Goal: Task Accomplishment & Management: Manage account settings

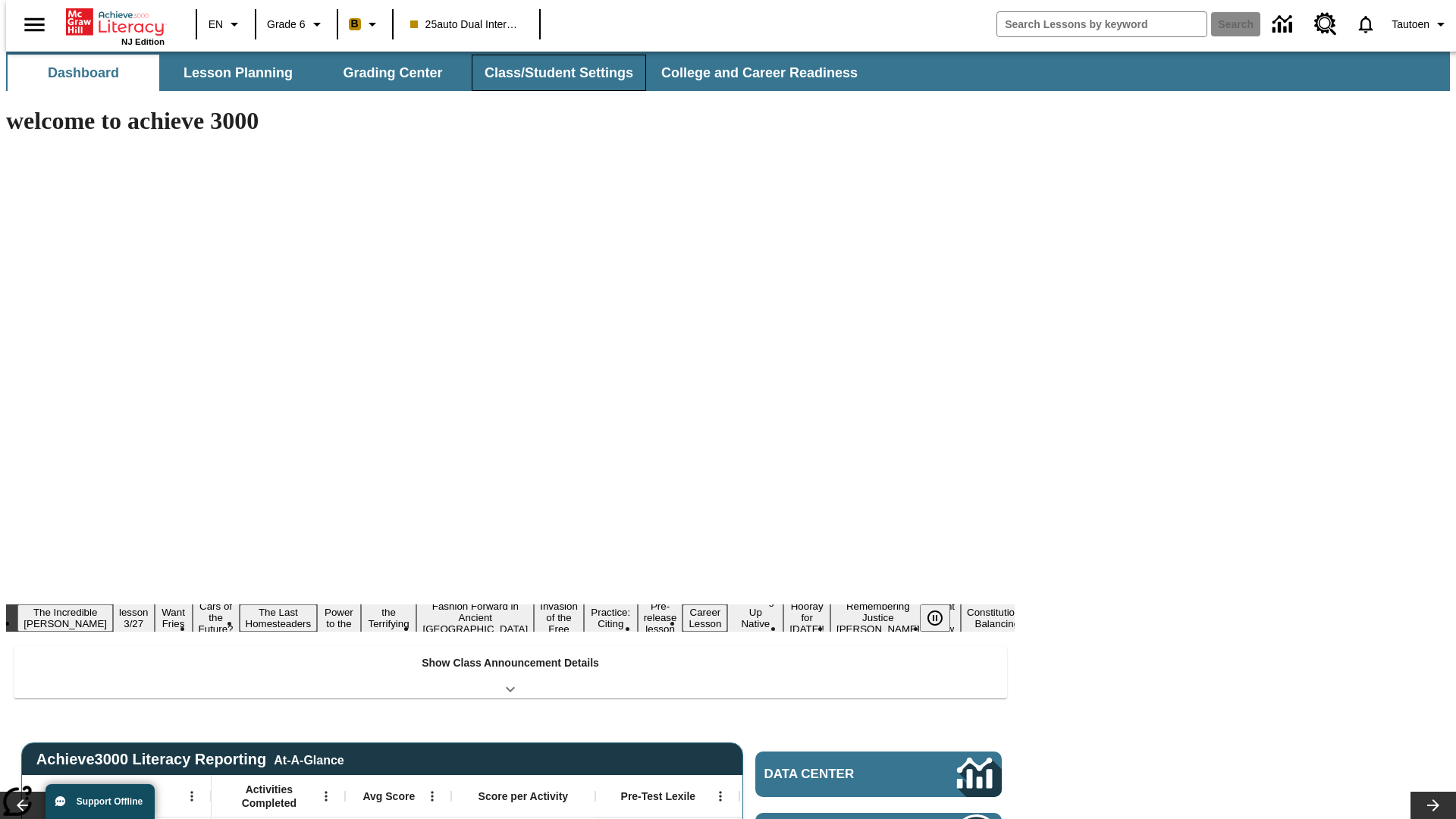
click at [550, 73] on button "Class/Student Settings" at bounding box center [559, 73] width 174 height 36
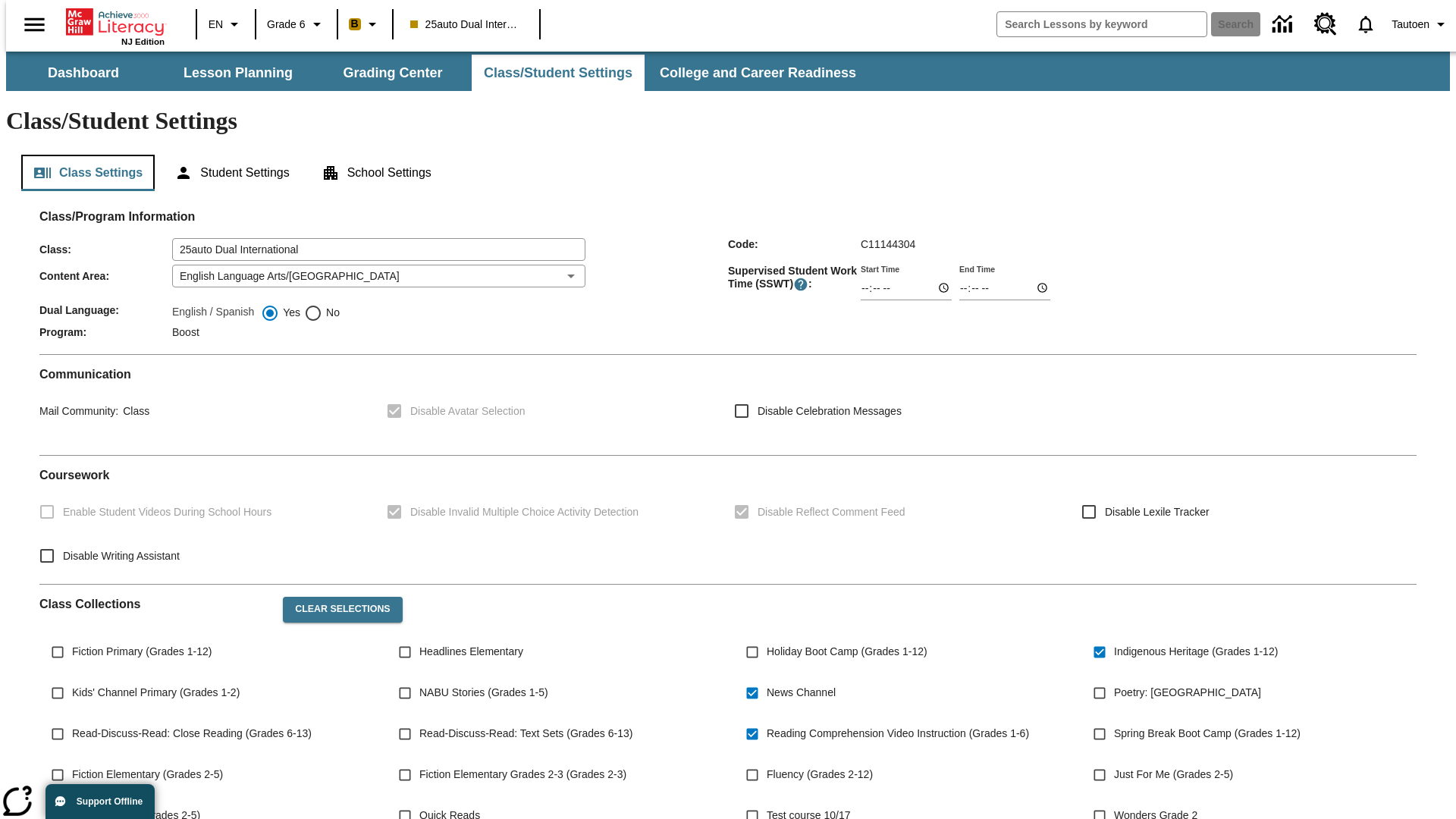
click at [82, 155] on button "Class Settings" at bounding box center [88, 172] width 134 height 36
click at [228, 155] on button "Student Settings" at bounding box center [232, 172] width 139 height 36
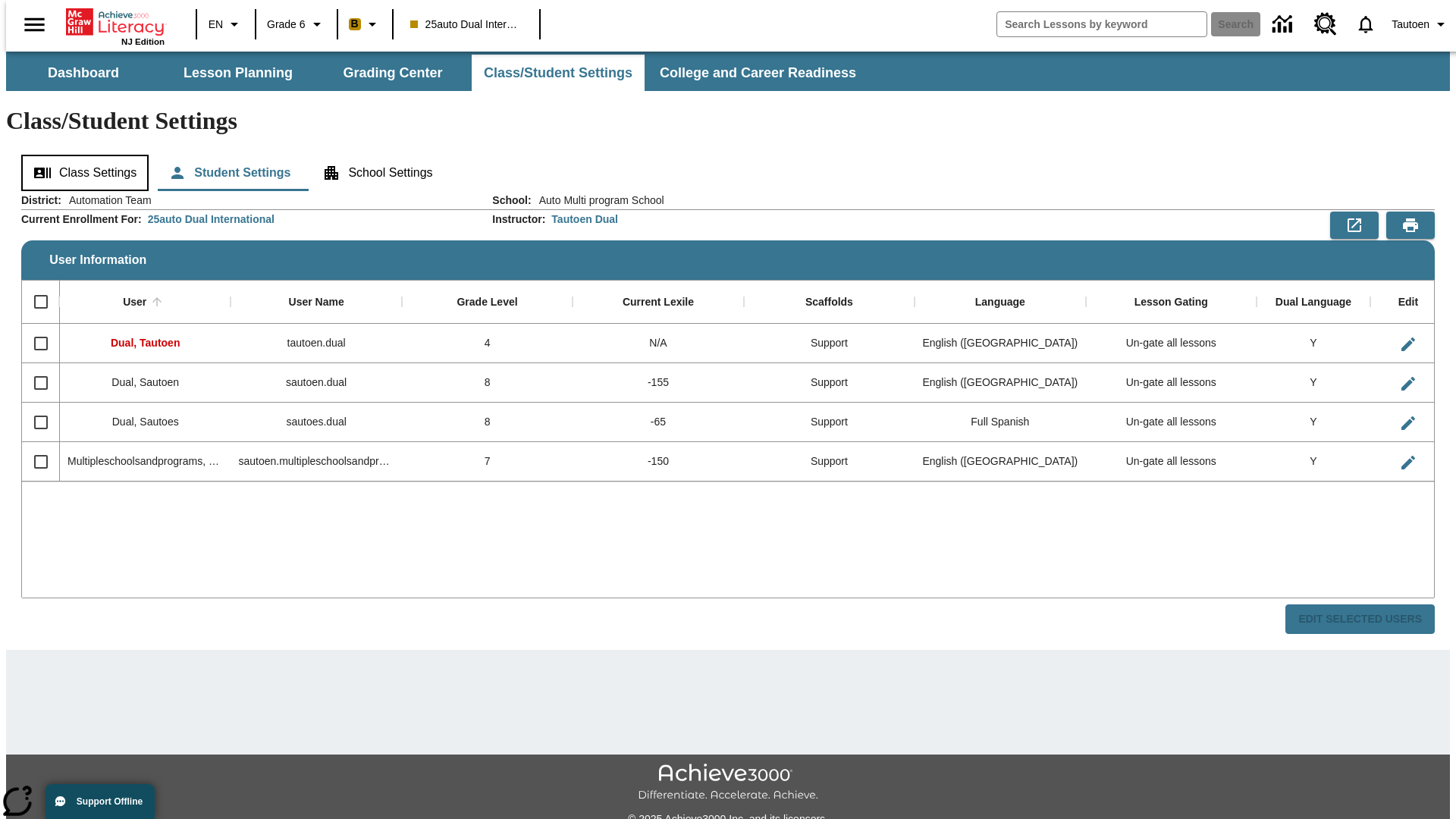
click at [79, 155] on button "Class Settings" at bounding box center [85, 172] width 128 height 36
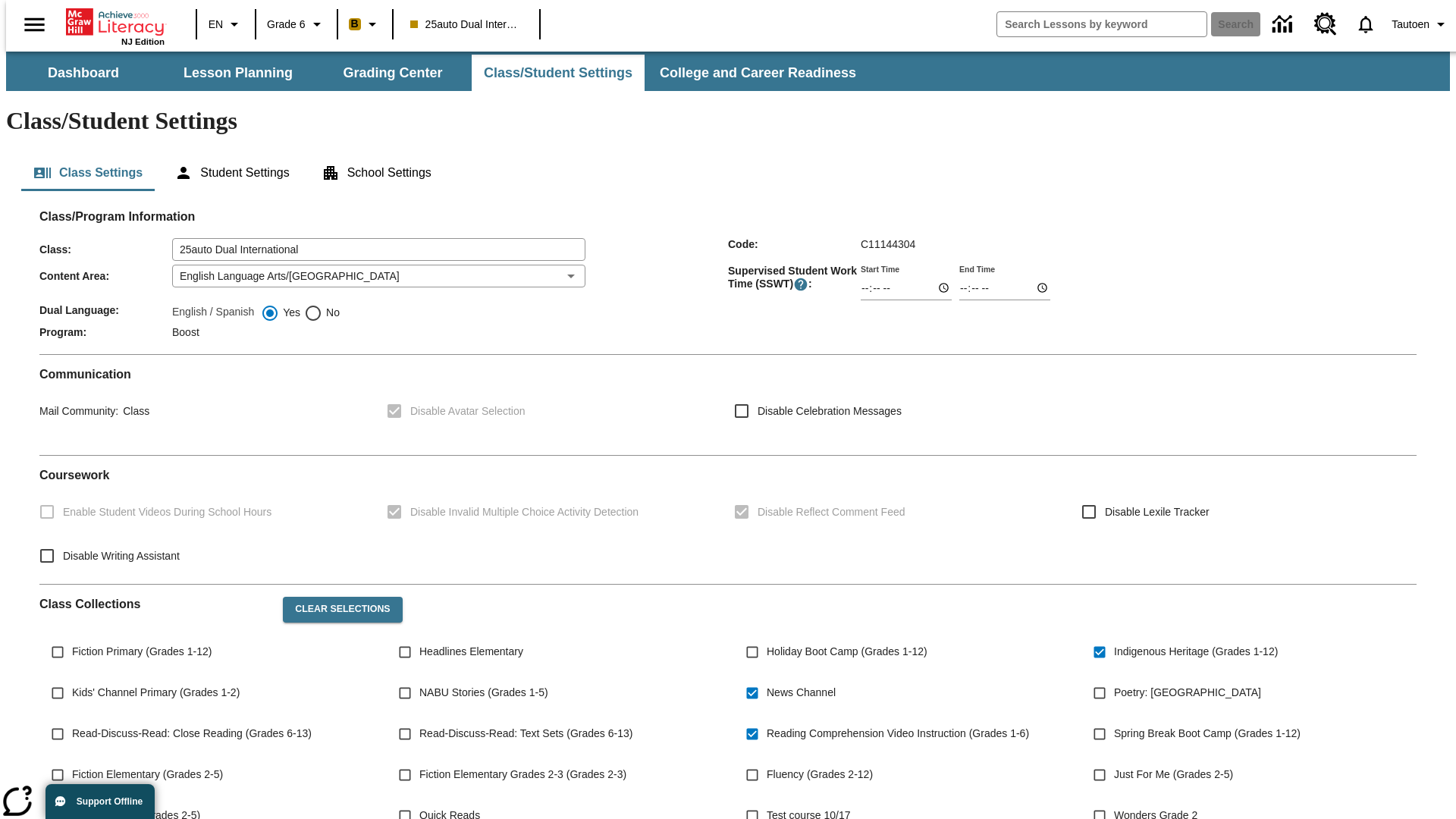
click at [322, 305] on span "No" at bounding box center [330, 313] width 18 height 16
click at [322, 304] on input "No" at bounding box center [314, 314] width 19 height 19
radio input "true"
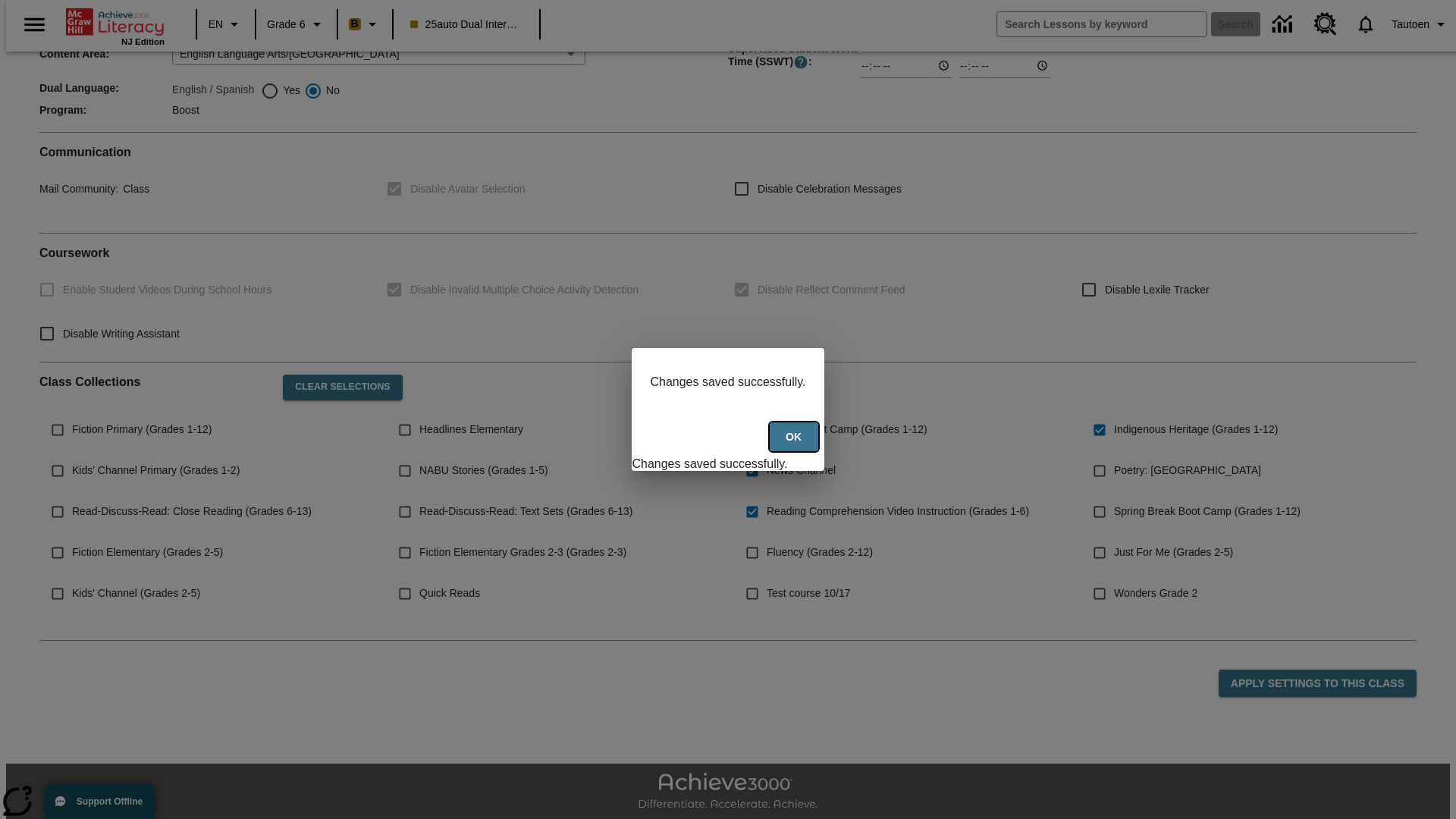
click at [795, 445] on button "Ok" at bounding box center [793, 437] width 48 height 30
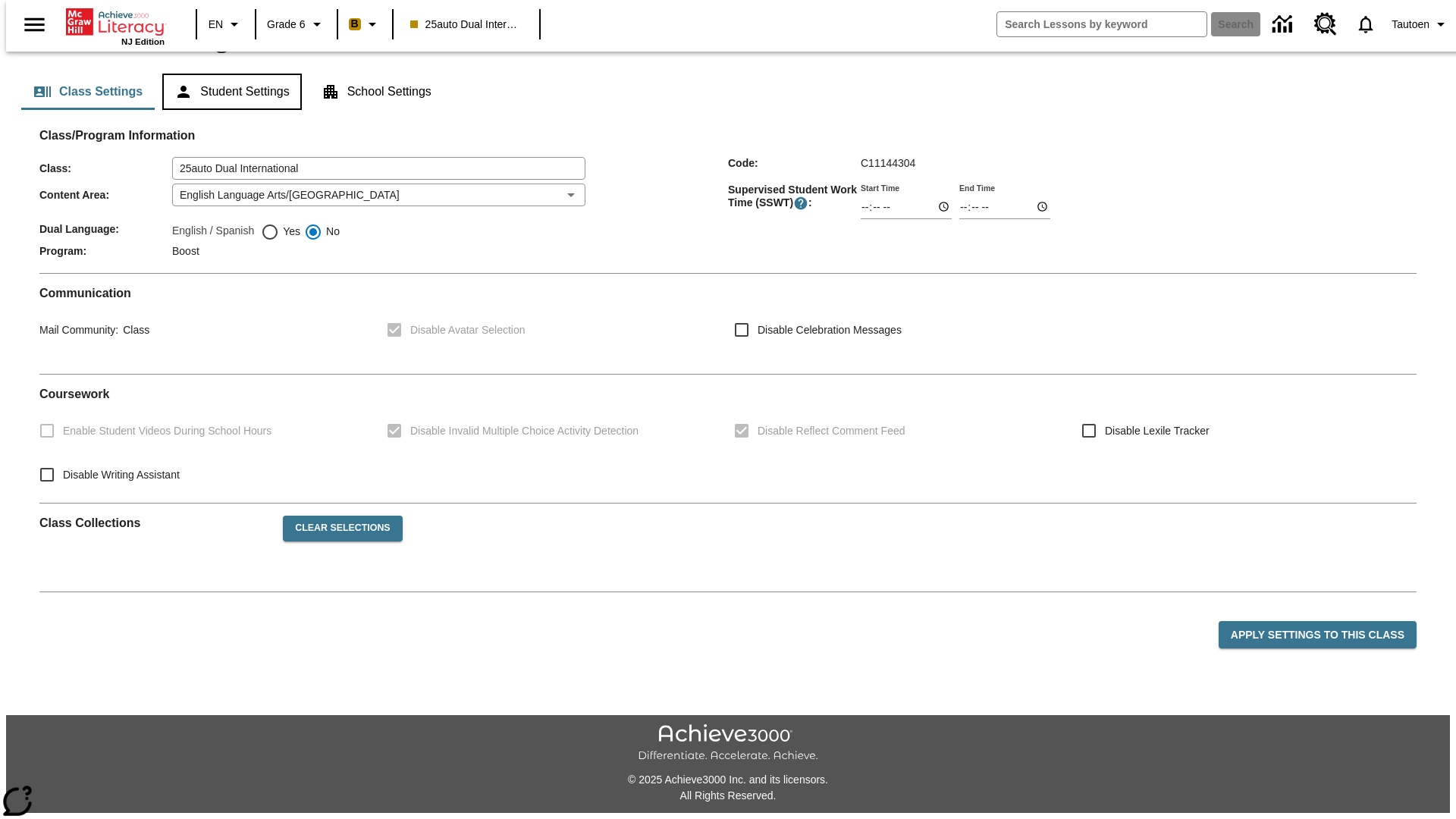
click at [228, 110] on button "Student Settings" at bounding box center [232, 91] width 139 height 36
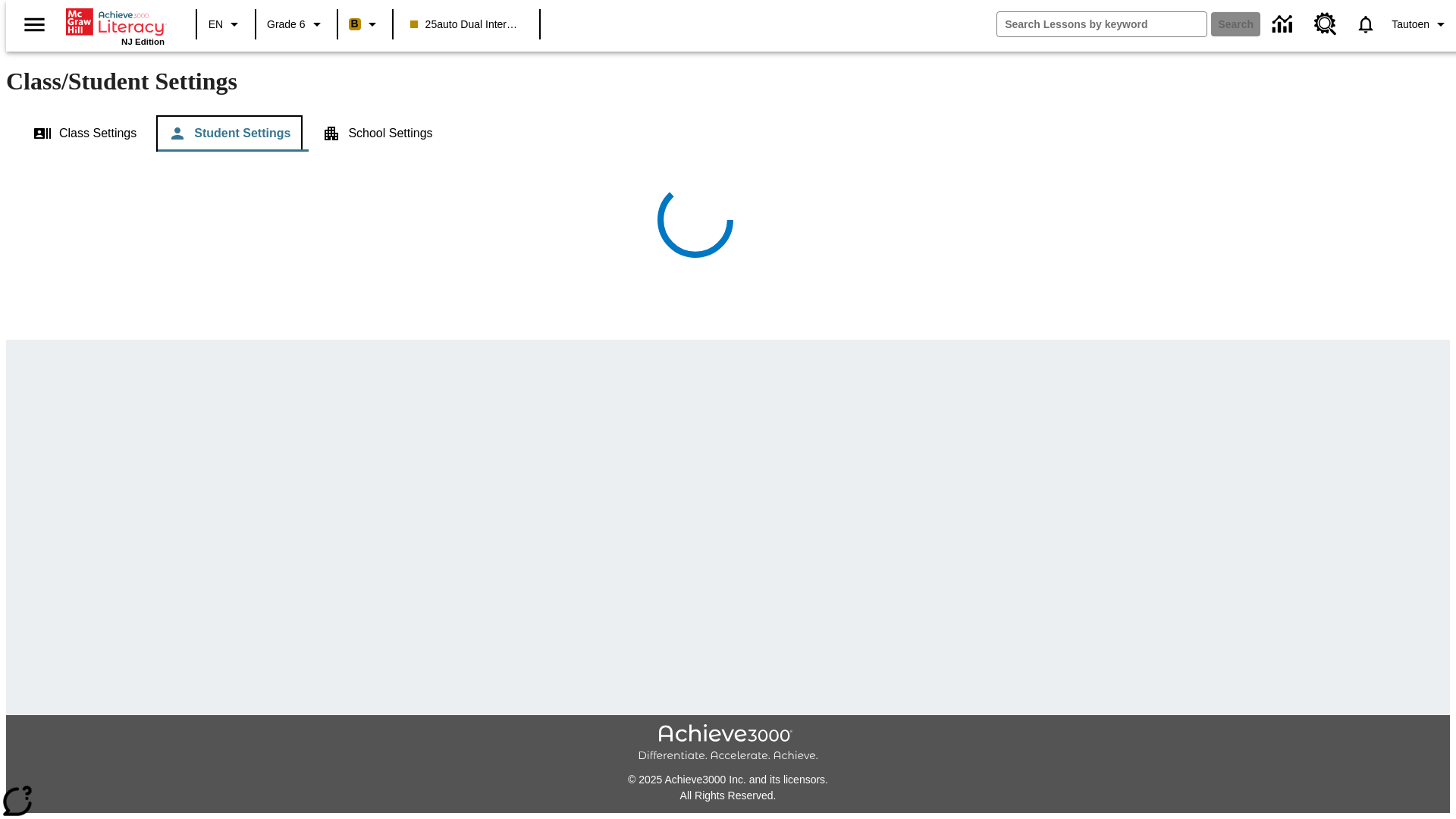
scroll to position [33, 0]
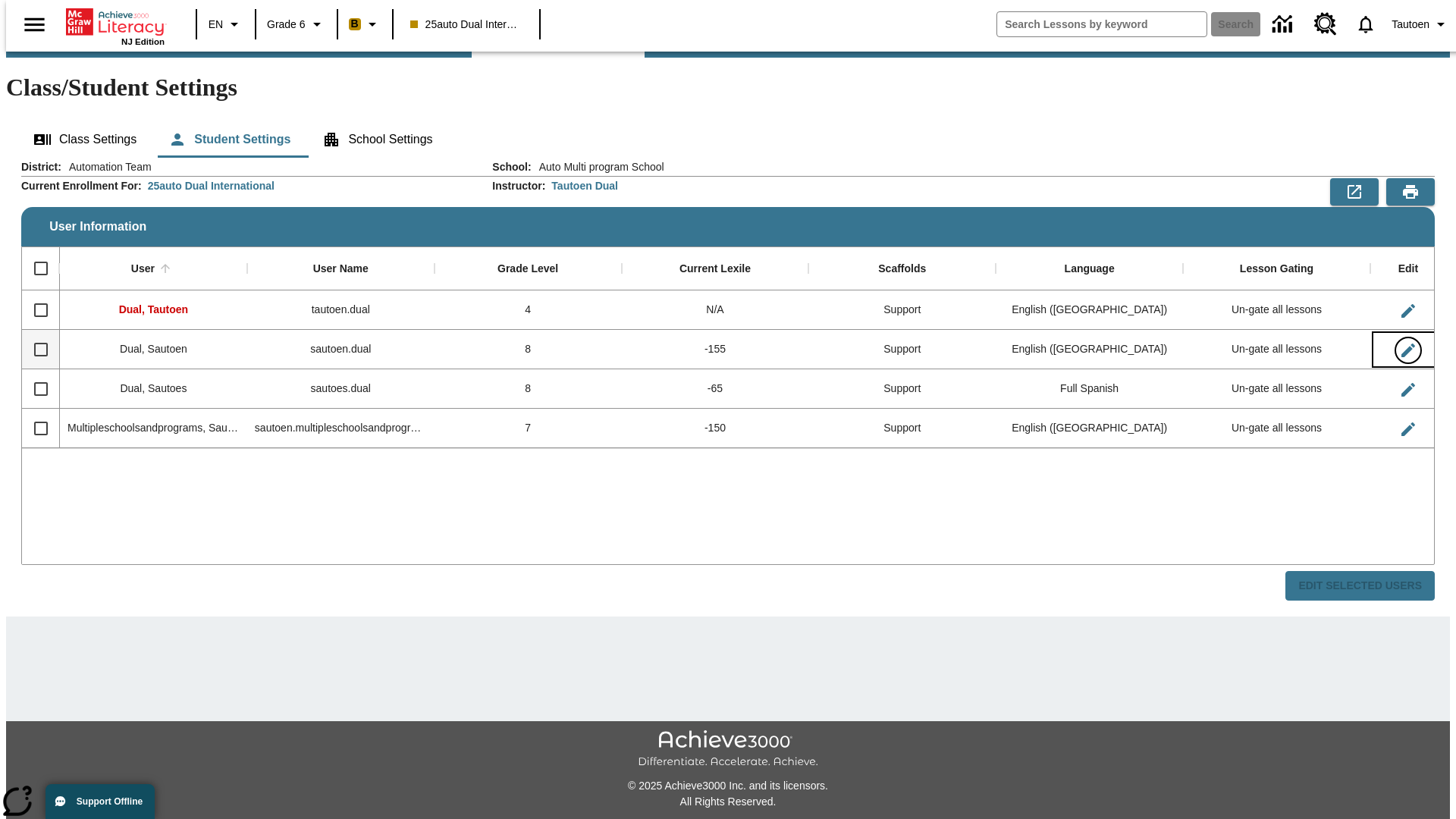
click at [1401, 343] on icon "Edit User" at bounding box center [1408, 350] width 14 height 14
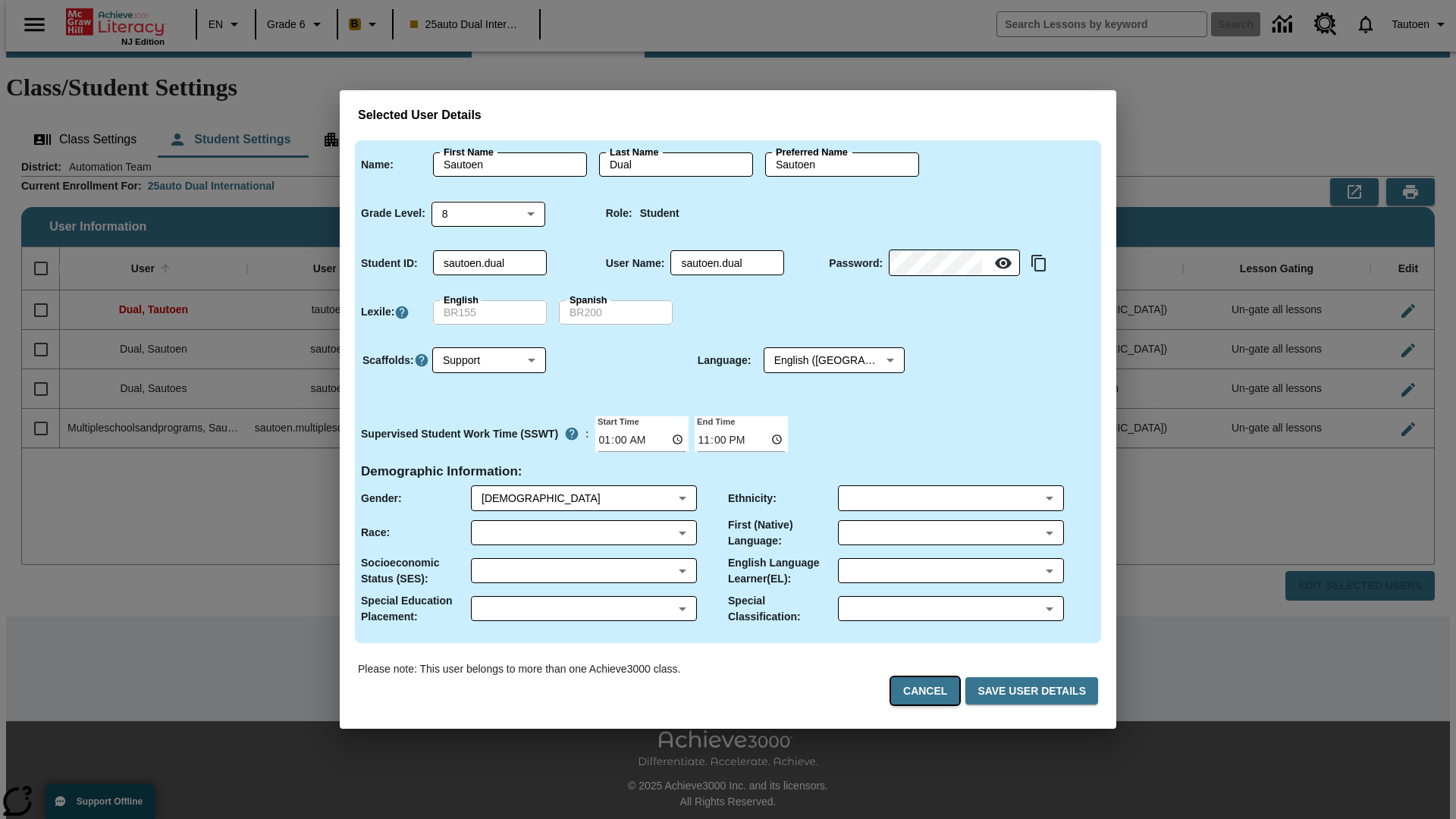
click at [931, 691] on button "Cancel" at bounding box center [924, 691] width 68 height 28
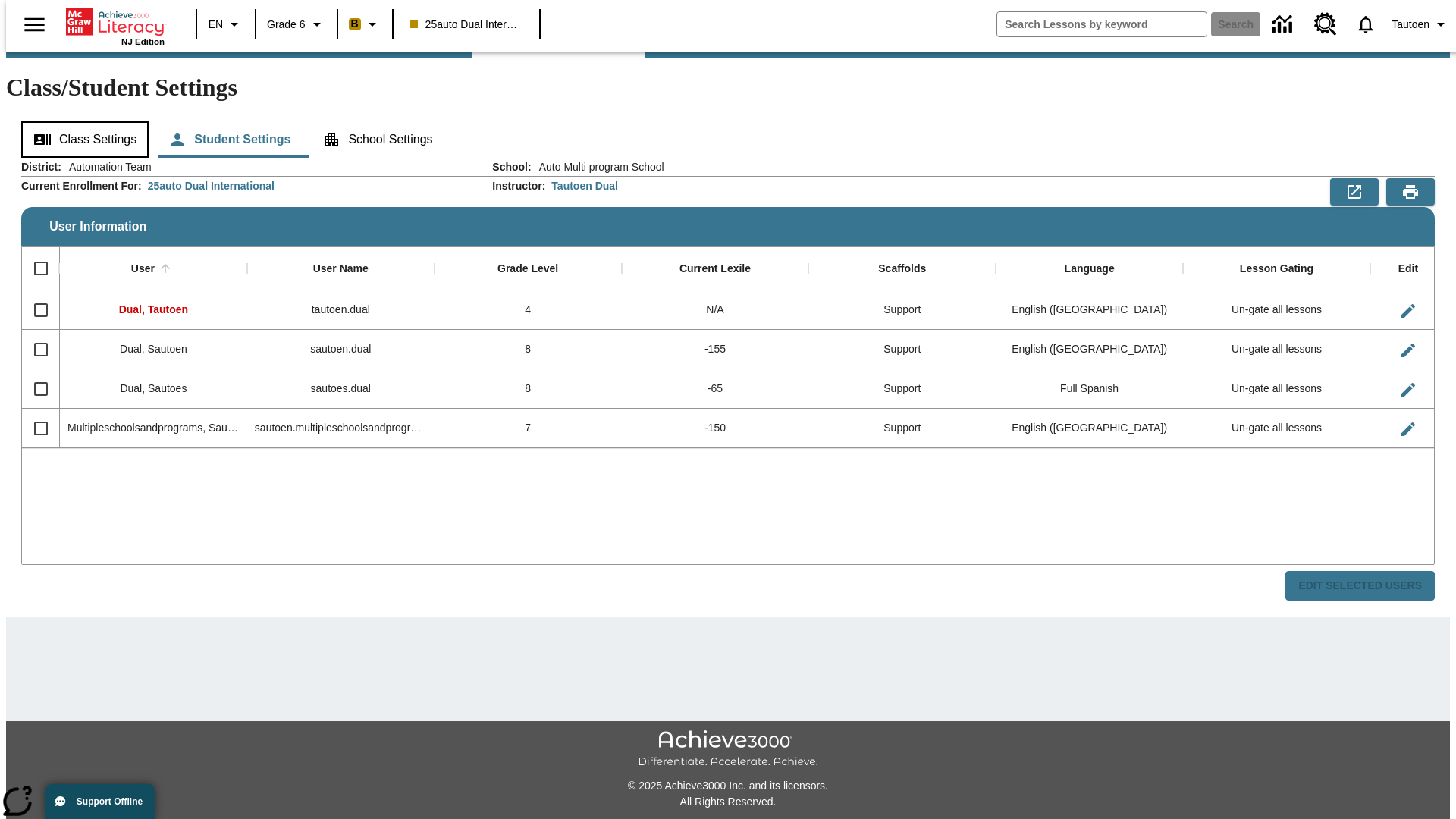
click at [79, 122] on button "Class Settings" at bounding box center [85, 139] width 128 height 36
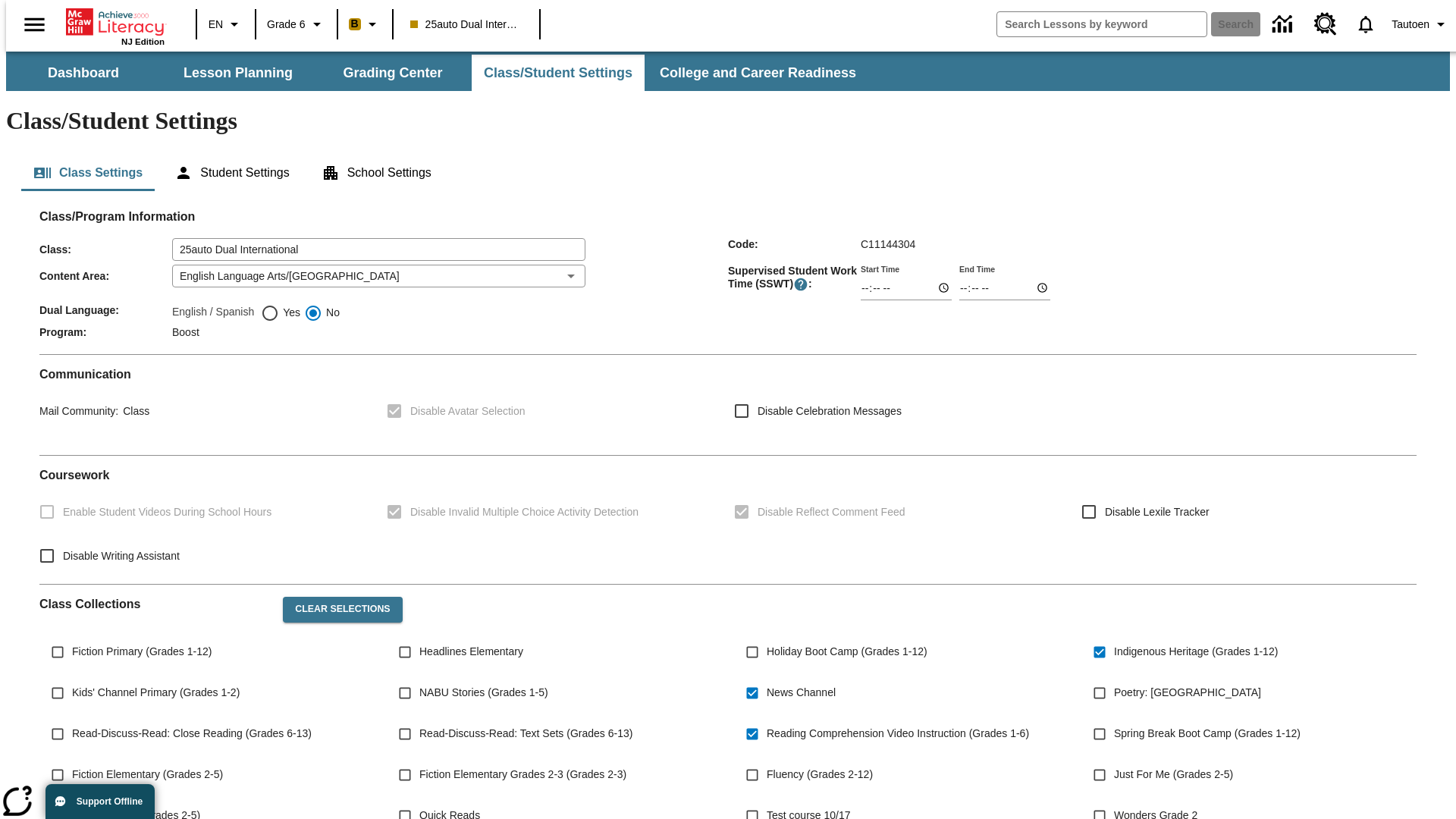
click at [281, 305] on span "Yes" at bounding box center [289, 313] width 21 height 16
click at [279, 304] on input "Yes" at bounding box center [270, 314] width 19 height 19
radio input "true"
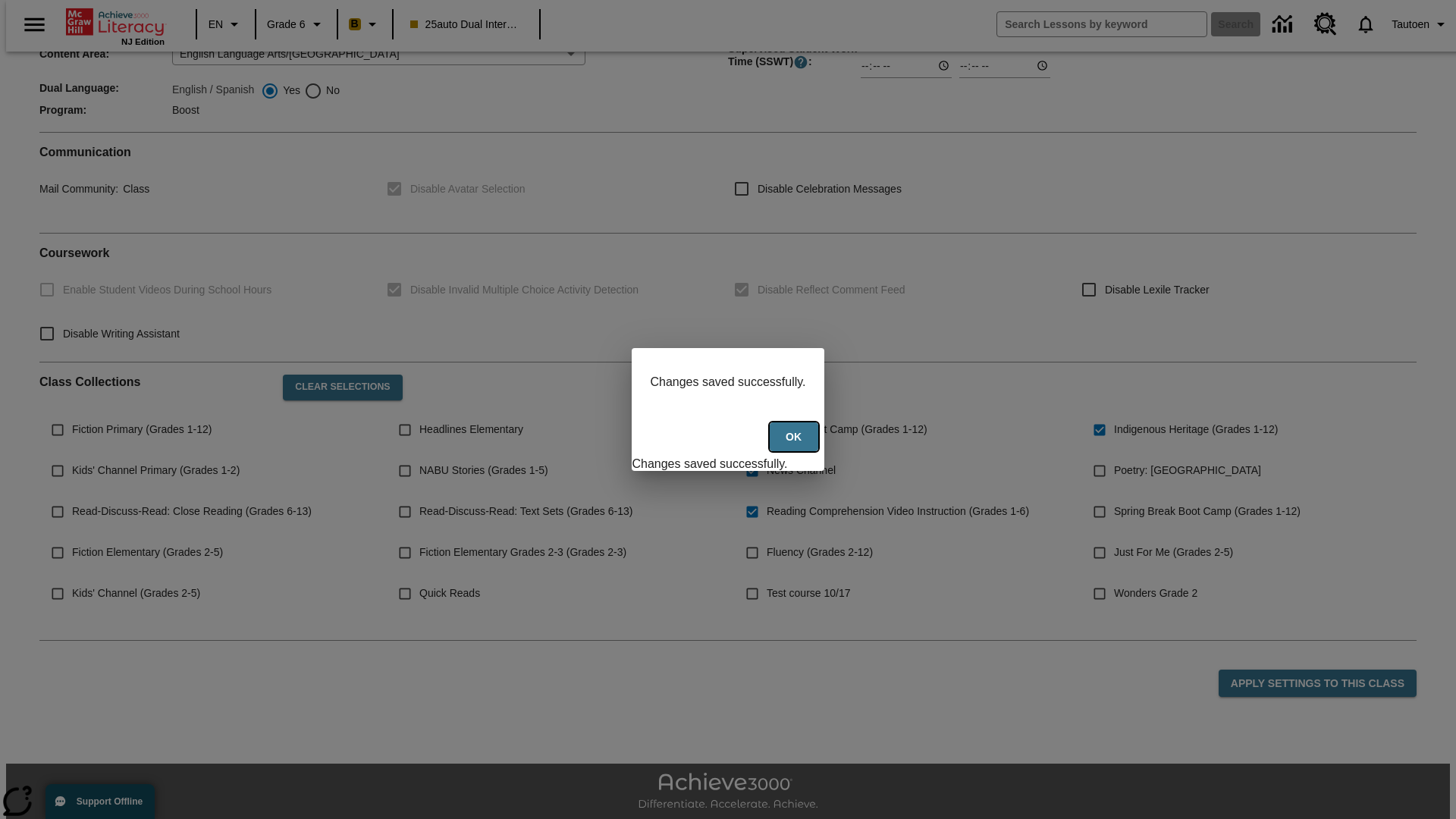
click at [795, 445] on button "Ok" at bounding box center [793, 437] width 48 height 30
